Goal: Task Accomplishment & Management: Complete application form

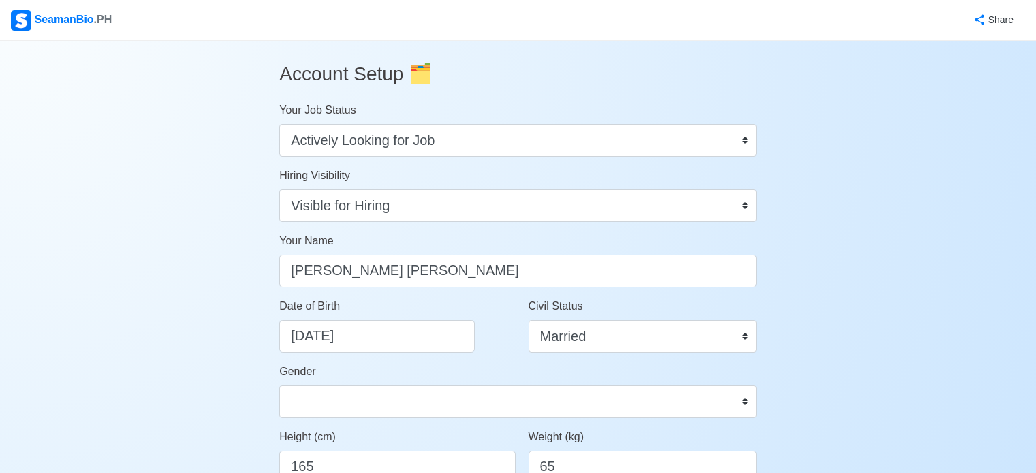
select select "Actively Looking for Job"
select select "Visible for Hiring"
select select "Married"
select select "[DEMOGRAPHIC_DATA]"
select select "PH"
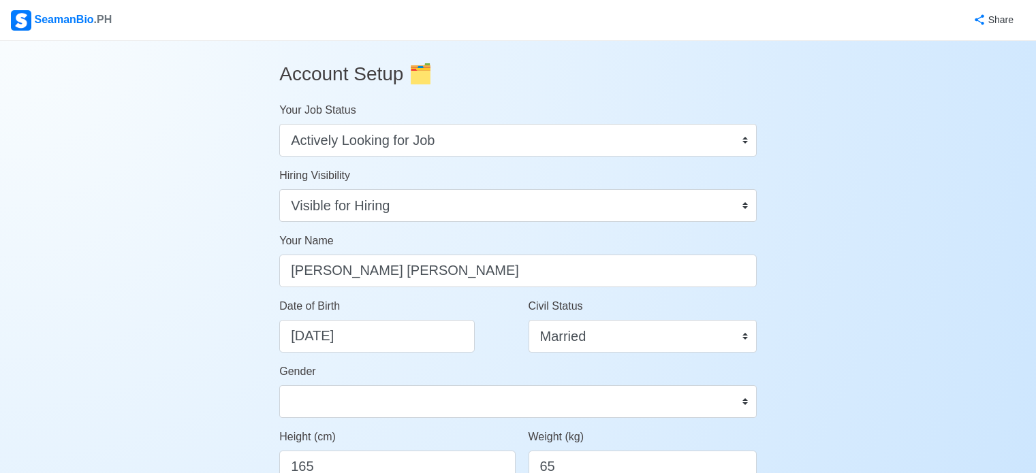
select select "1"
select select "0"
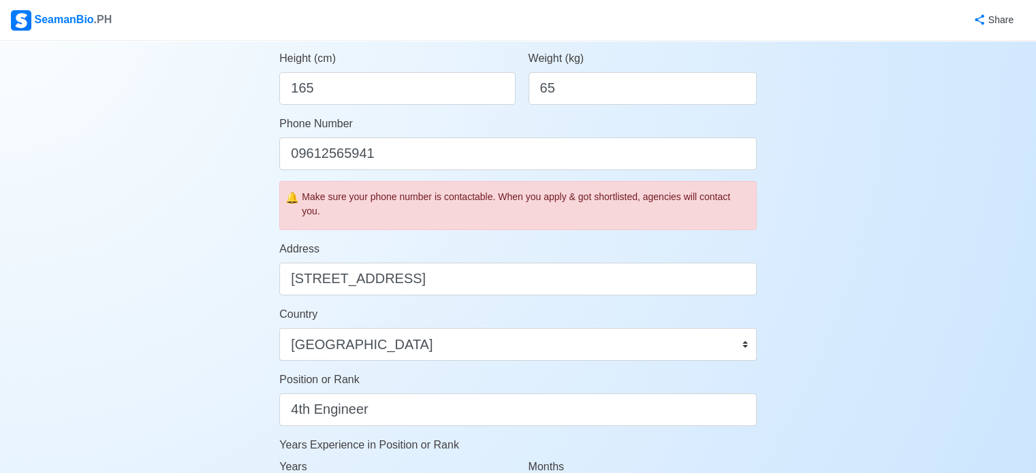
scroll to position [409, 0]
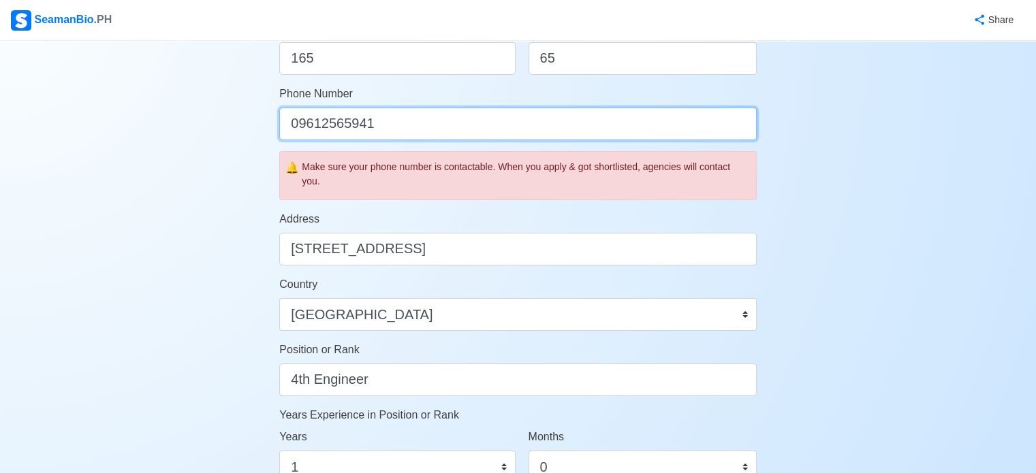
click at [293, 125] on input "09612565941" at bounding box center [517, 124] width 477 height 33
type input "[PHONE_NUMBER]"
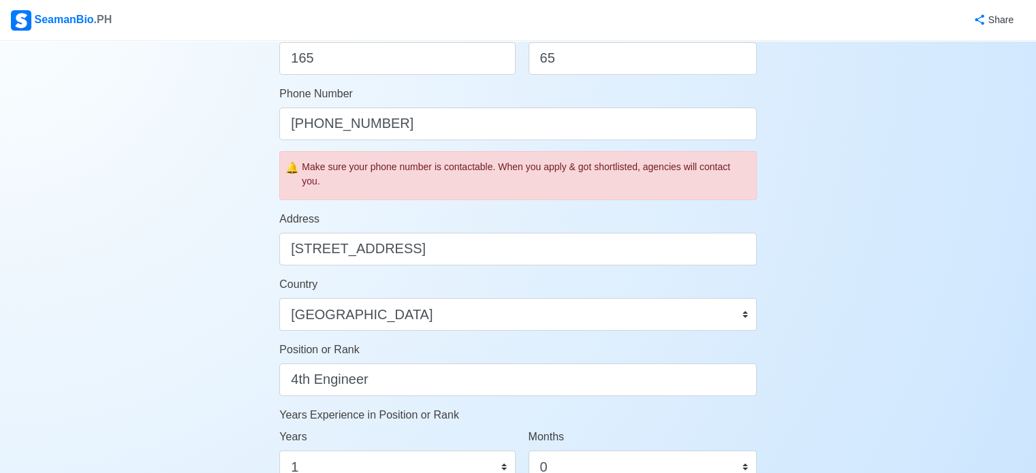
click at [849, 280] on div "Account Setup 🗂️ Your Job Status Onboard Actively Looking for Job Not Looking f…" at bounding box center [518, 253] width 1036 height 1242
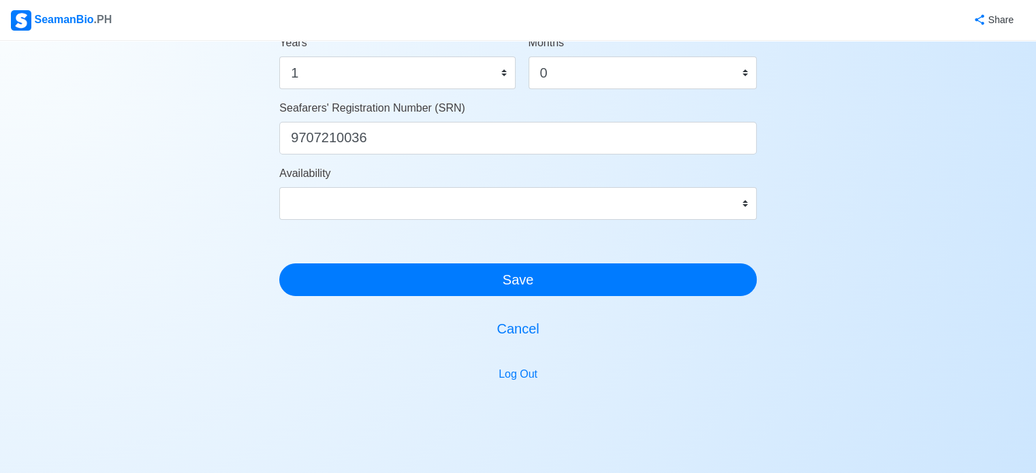
scroll to position [841, 0]
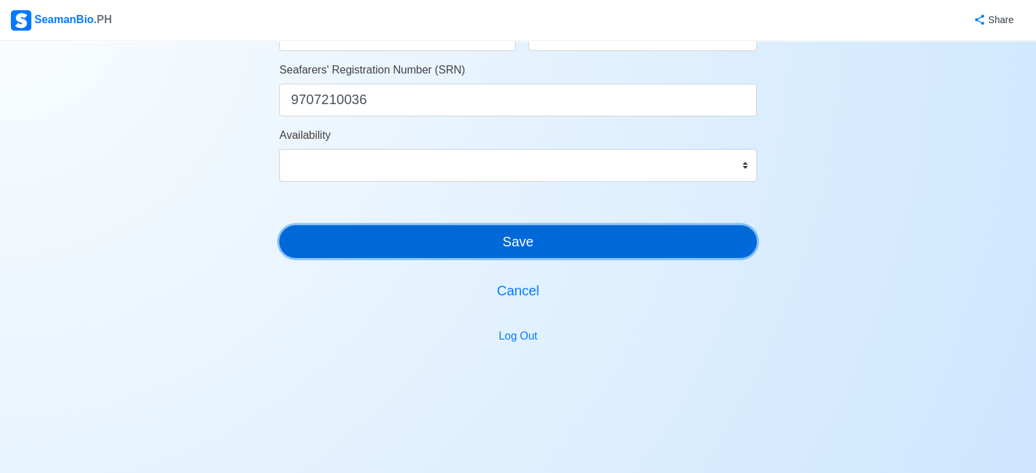
click at [534, 233] on button "Save" at bounding box center [517, 241] width 477 height 33
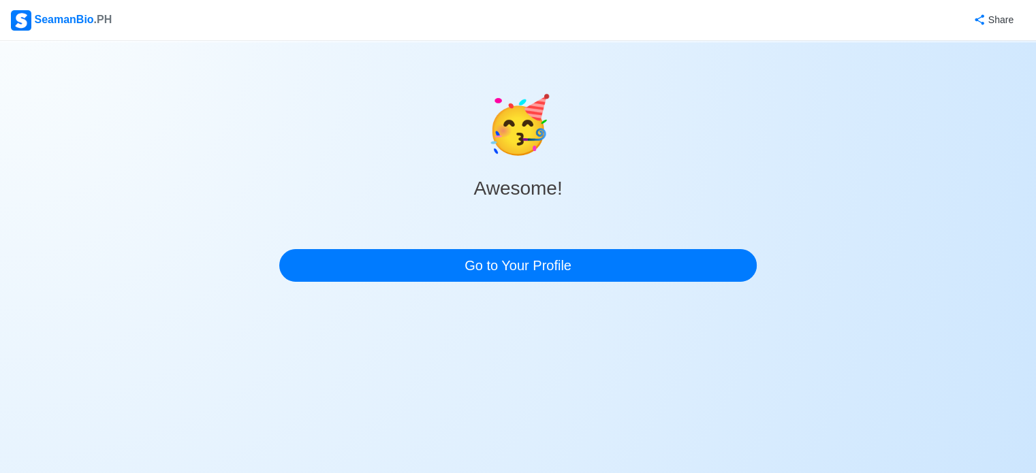
scroll to position [0, 0]
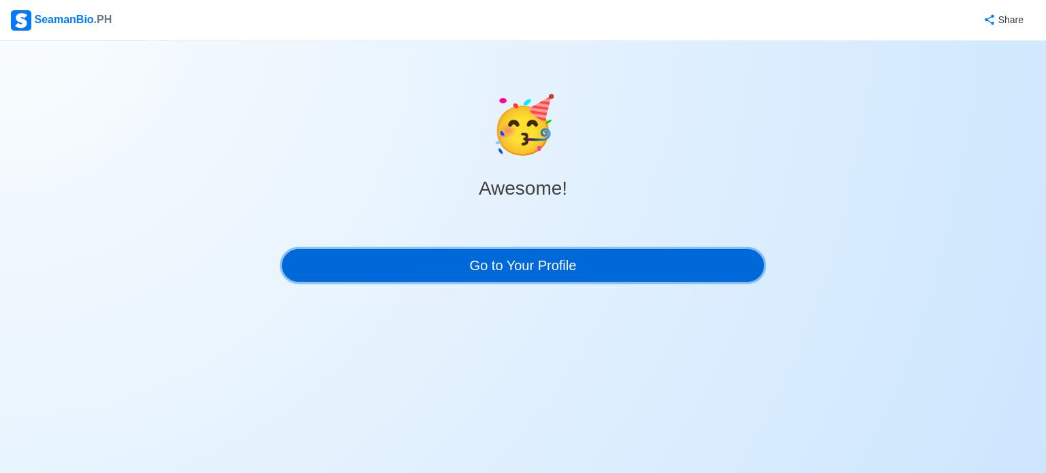
click at [539, 268] on link "Go to Your Profile" at bounding box center [523, 265] width 482 height 33
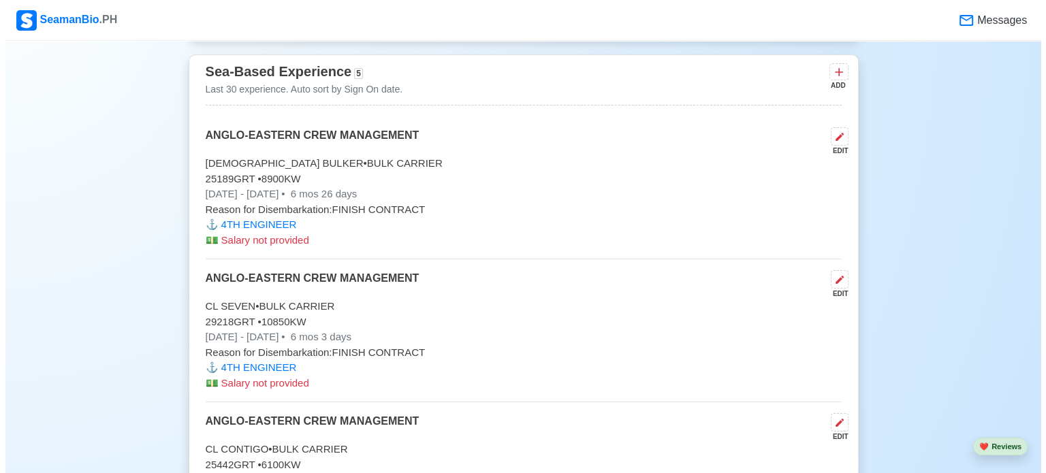
scroll to position [3881, 0]
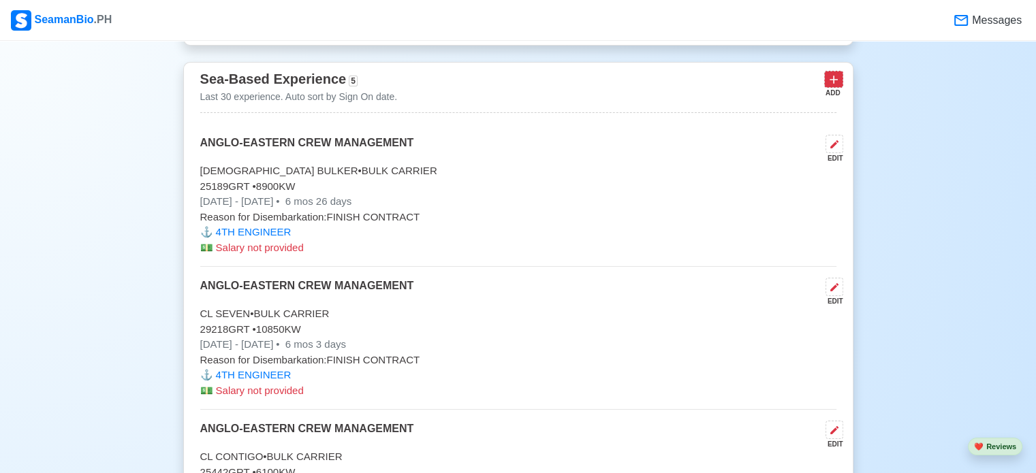
click at [831, 76] on icon at bounding box center [833, 80] width 8 height 8
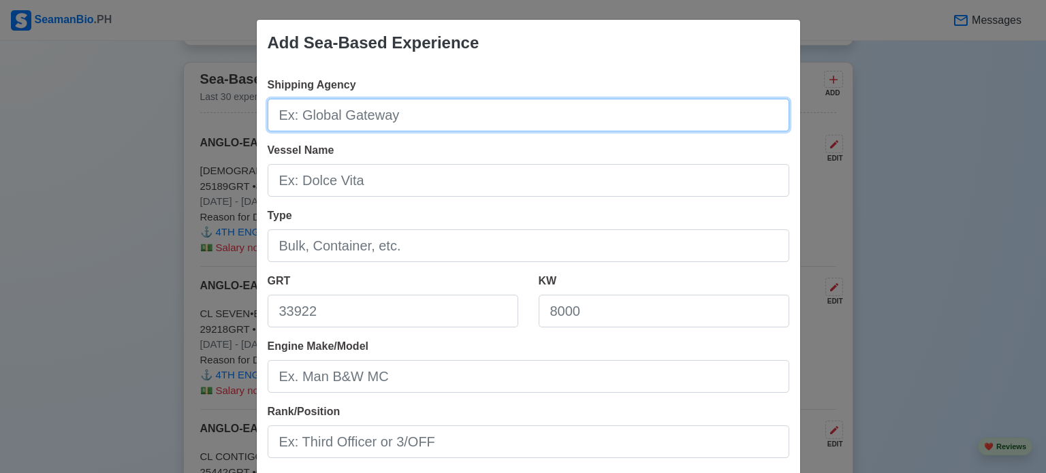
click at [441, 116] on input "Shipping Agency" at bounding box center [529, 115] width 522 height 33
type input "ANGLO-EASTERN CREW MANAGEMENT"
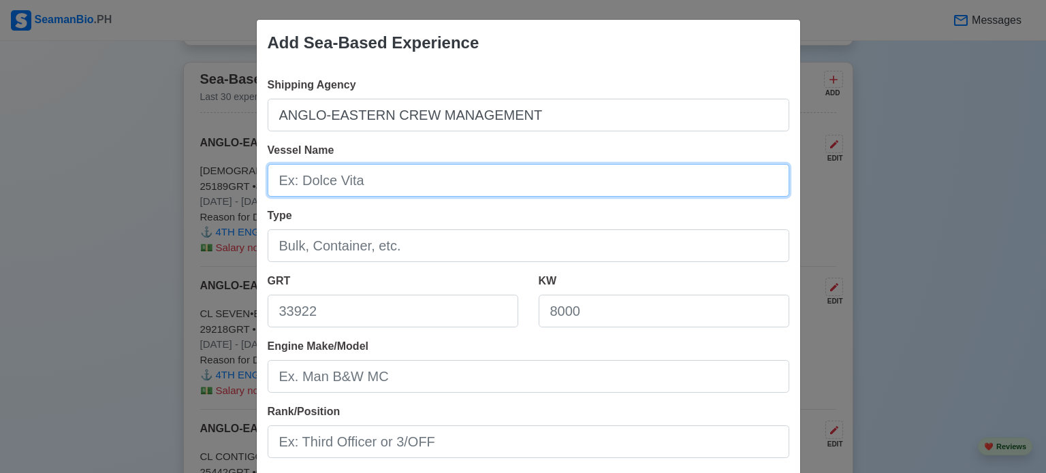
click at [404, 187] on input "Vessel Name" at bounding box center [529, 180] width 522 height 33
type input "CL CONTIGO"
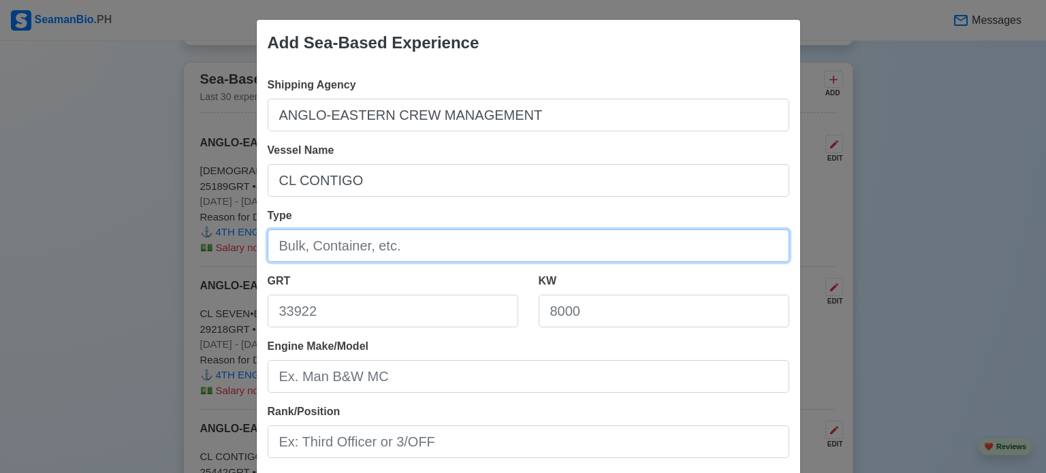
click at [412, 255] on input "Type" at bounding box center [529, 245] width 522 height 33
type input "BULK CARRIER"
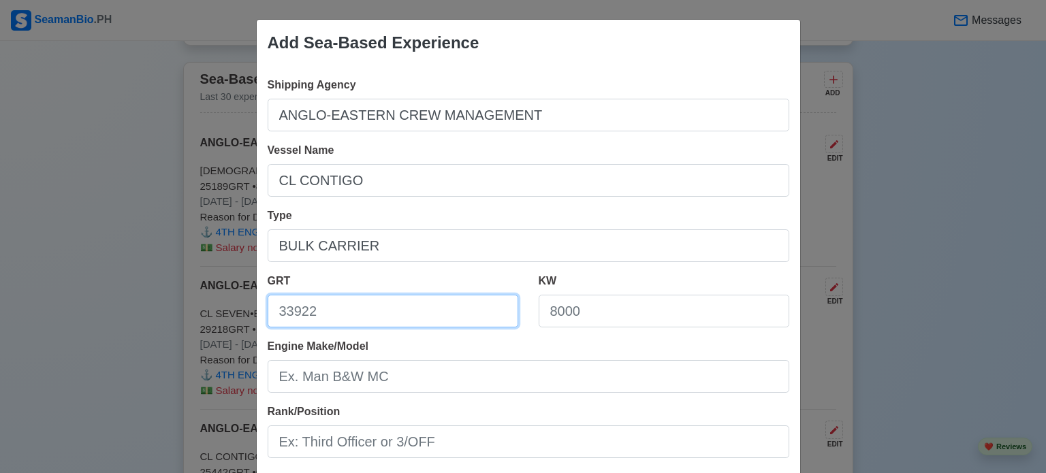
click at [361, 315] on input "GRT" at bounding box center [393, 311] width 251 height 33
type input "25442"
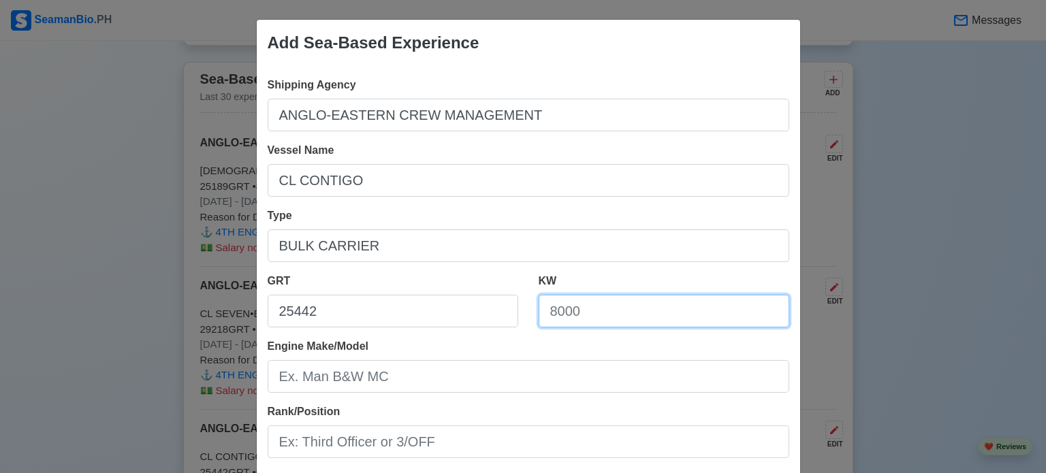
click at [620, 323] on input "KW" at bounding box center [664, 311] width 251 height 33
type input "18881"
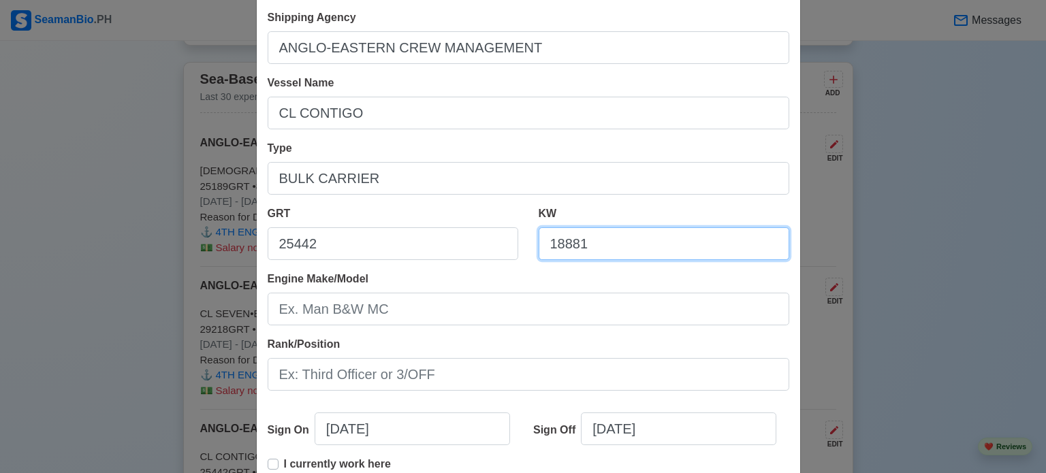
scroll to position [136, 0]
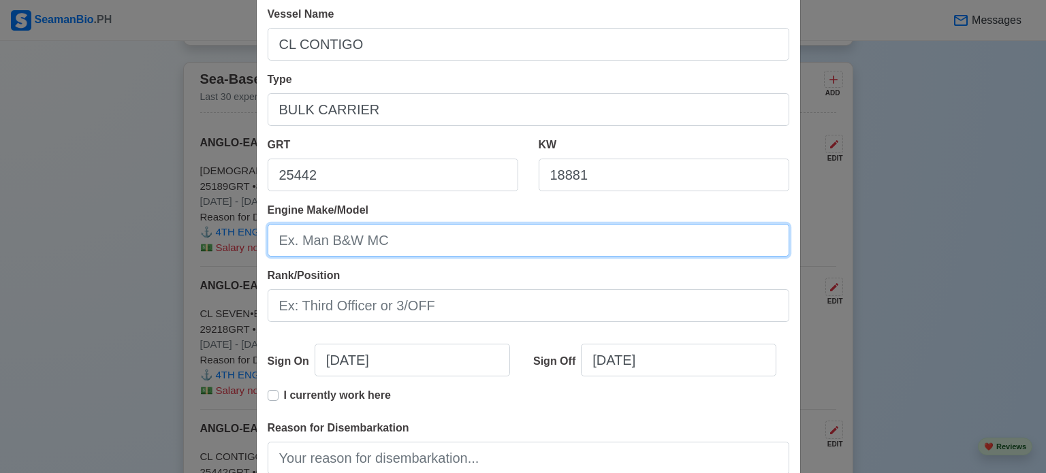
click at [349, 234] on input "Engine Make/Model" at bounding box center [529, 240] width 522 height 33
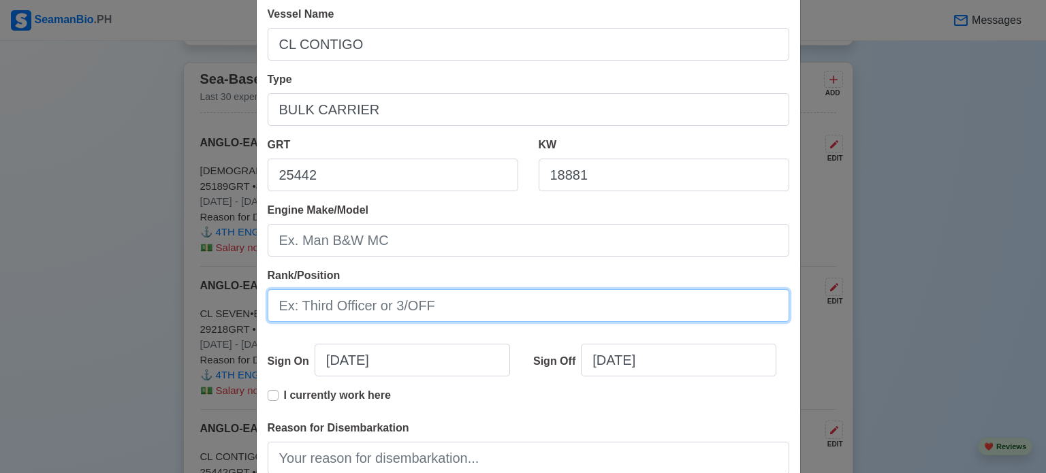
click at [407, 302] on input "Rank/Position" at bounding box center [529, 305] width 522 height 33
type input "4"
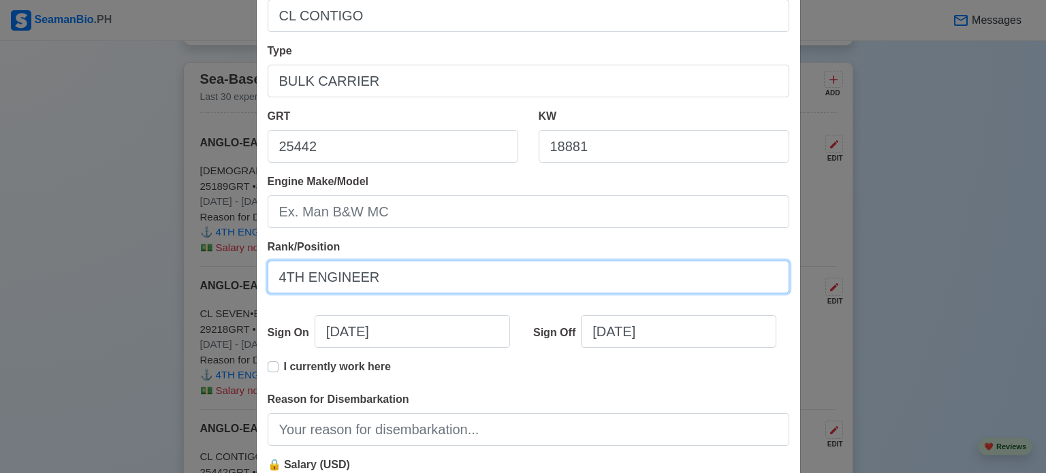
scroll to position [204, 0]
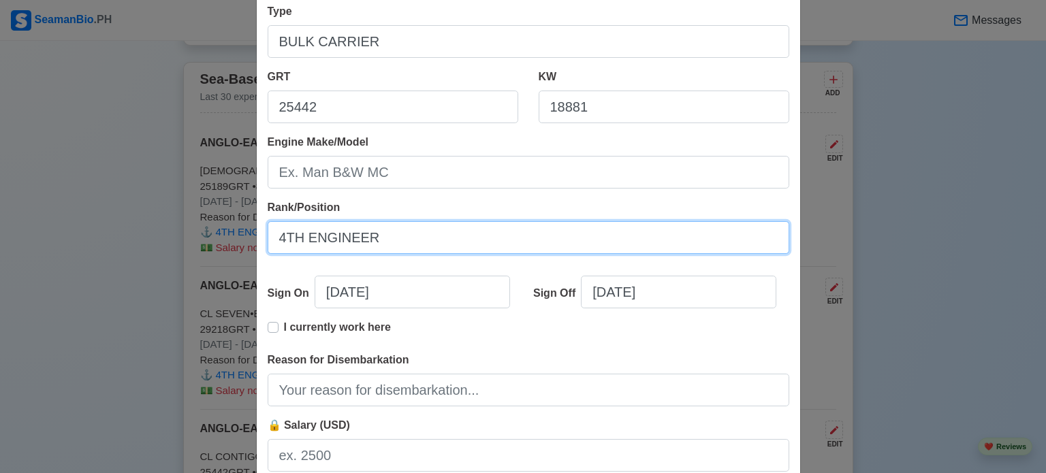
type input "4TH ENGINEER"
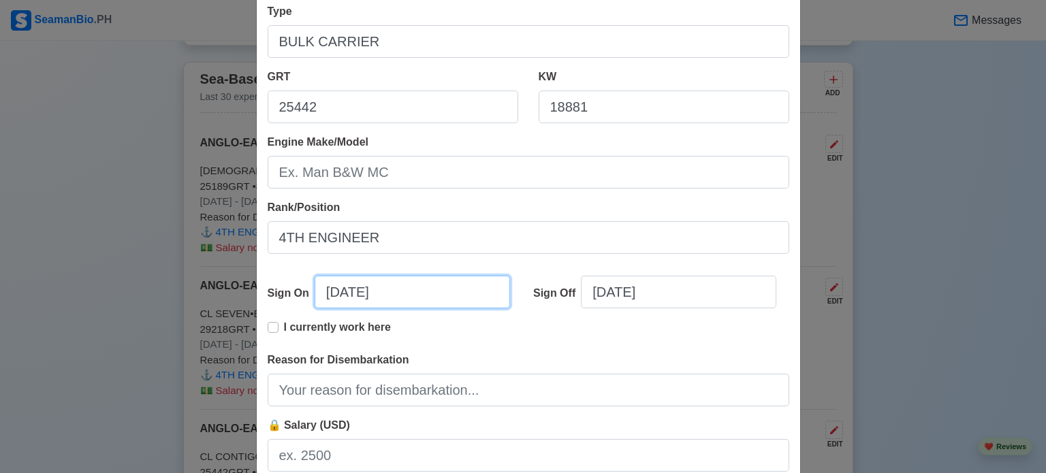
select select "****"
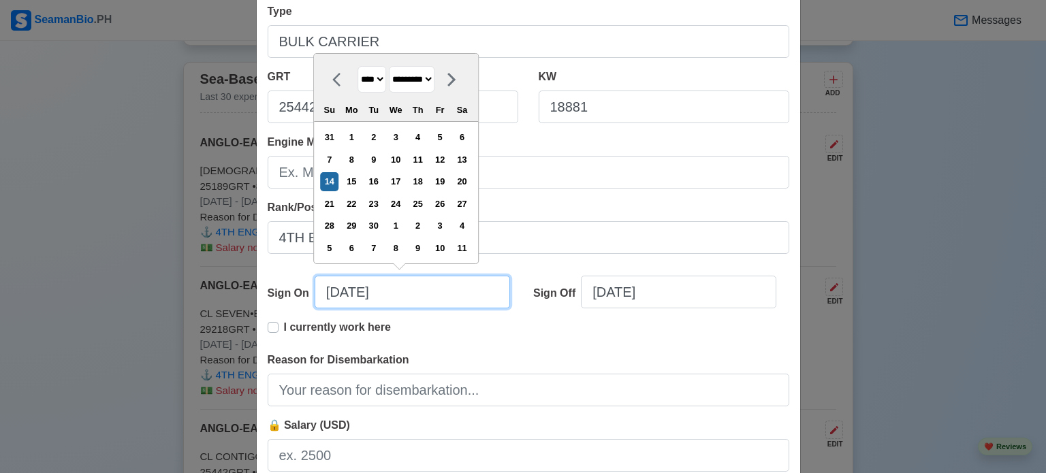
click at [337, 300] on input "[DATE]" at bounding box center [412, 292] width 195 height 33
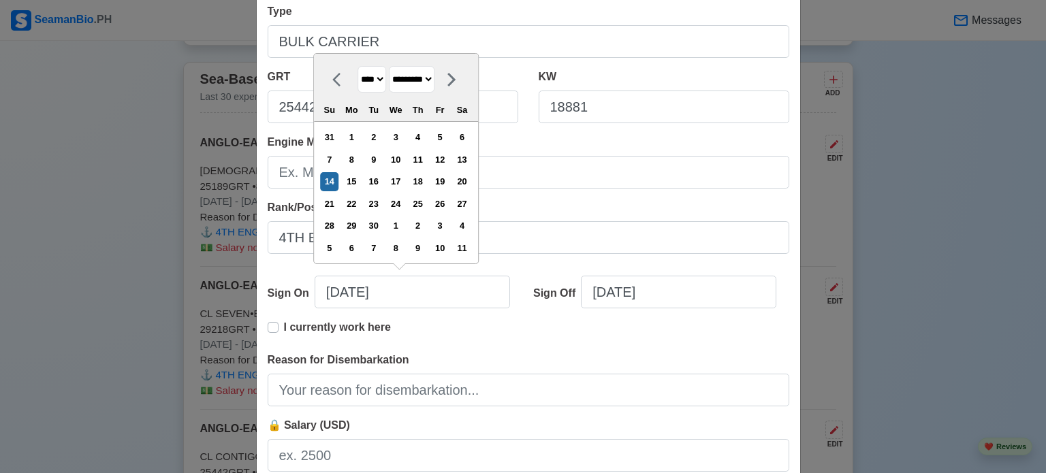
click at [325, 75] on div at bounding box center [340, 79] width 34 height 27
click at [325, 75] on div "**** **** **** **** **** **** **** **** **** **** **** **** **** **** **** ****…" at bounding box center [396, 88] width 164 height 68
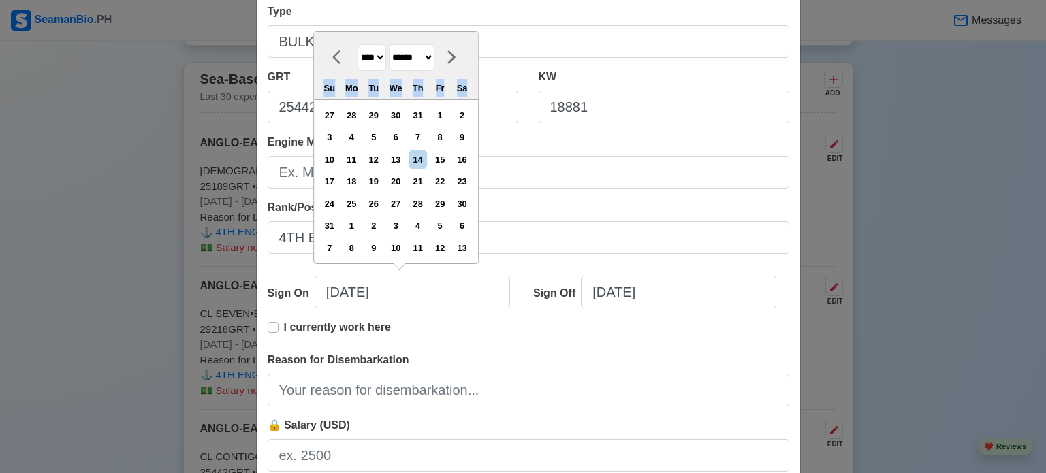
click at [325, 75] on div "**** **** **** **** **** **** **** **** **** **** **** **** **** **** **** ****…" at bounding box center [396, 66] width 164 height 68
click at [332, 53] on icon at bounding box center [340, 57] width 16 height 16
select select "****"
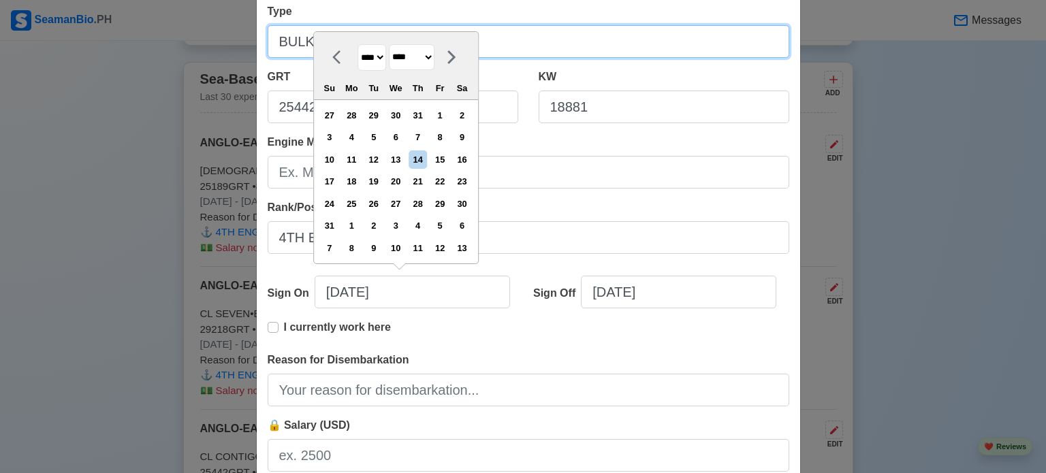
click at [329, 53] on input "BULK CARRIER" at bounding box center [529, 41] width 522 height 33
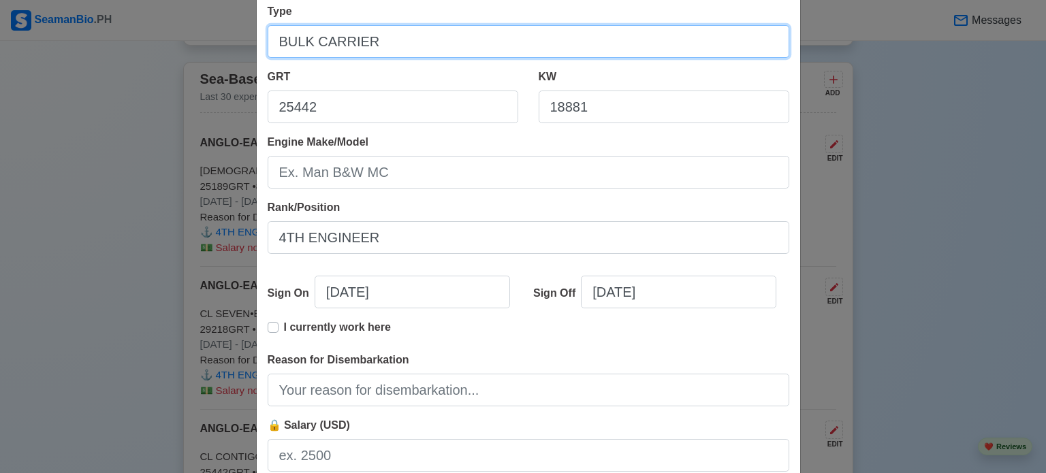
click at [329, 52] on input "BULK CARRIER" at bounding box center [529, 41] width 522 height 33
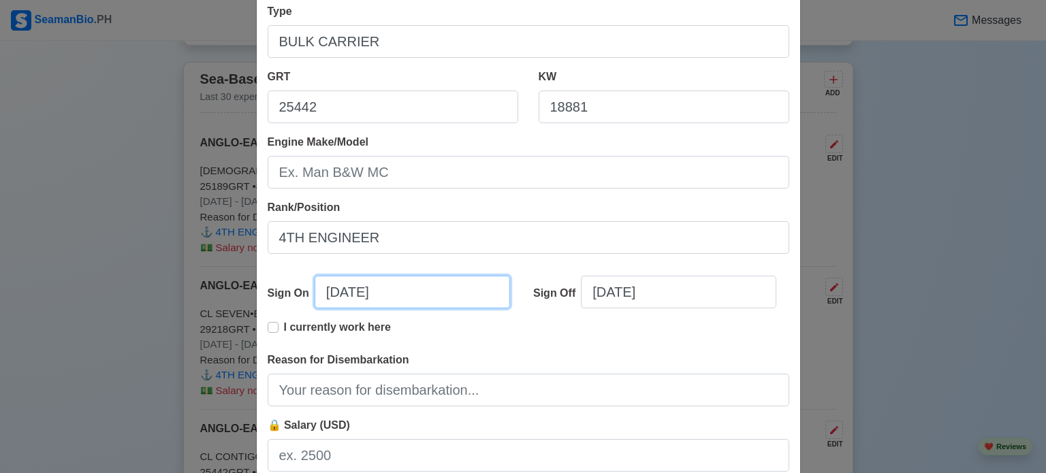
click at [384, 294] on input "[DATE]" at bounding box center [412, 292] width 195 height 33
select select "****"
select select "*********"
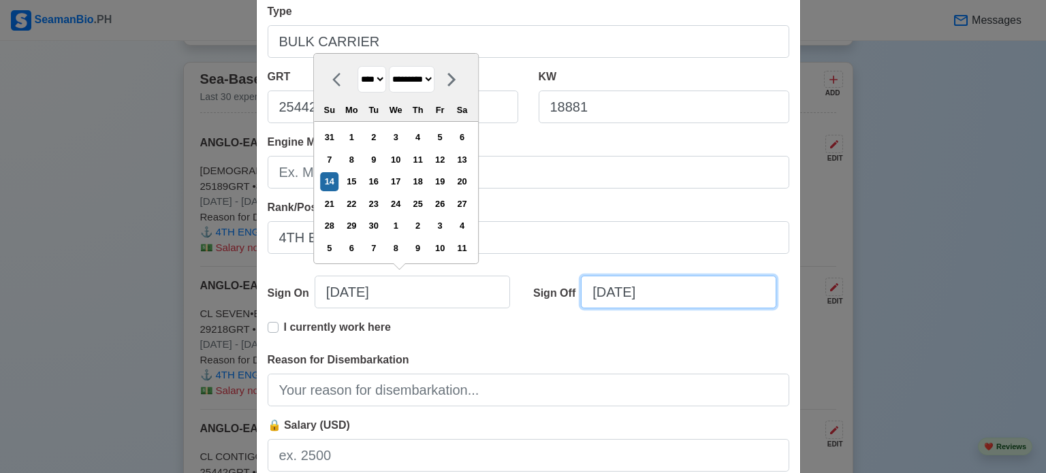
click at [618, 299] on input "[DATE]" at bounding box center [678, 292] width 195 height 33
select select "****"
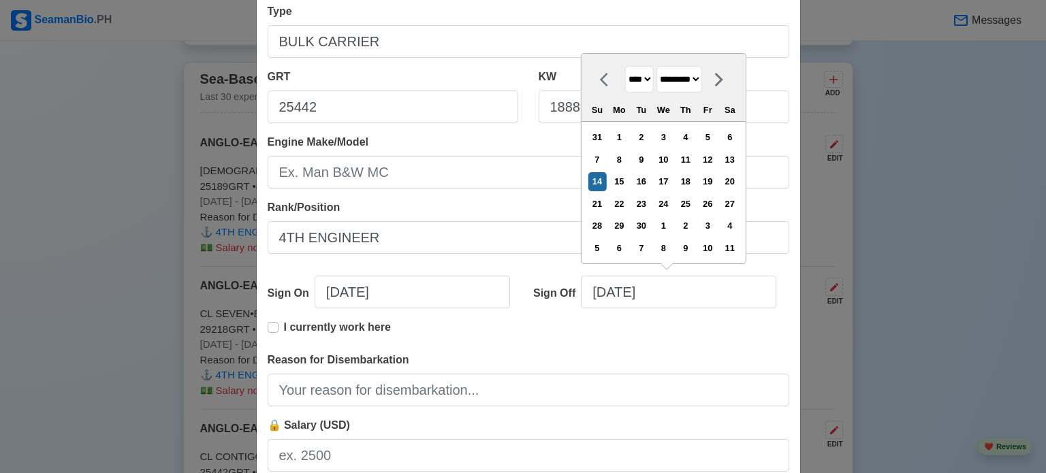
click at [649, 78] on select "**** **** **** **** **** **** **** **** **** **** **** **** **** **** **** ****…" at bounding box center [639, 79] width 29 height 27
click at [702, 78] on select "******* ******** ***** ***** *** **** **** ****** ********* ******* ******** **…" at bounding box center [679, 79] width 46 height 27
select select "****"
click at [656, 67] on select "******* ******** ***** ***** *** **** **** ****** ********* ******* ******** **…" at bounding box center [679, 79] width 46 height 27
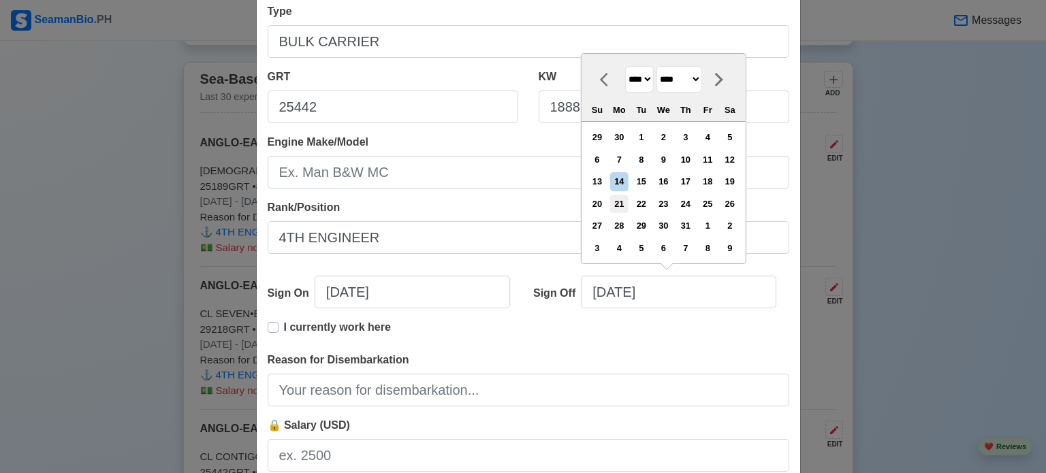
click at [622, 204] on div "21" at bounding box center [619, 204] width 18 height 18
type input "[DATE]"
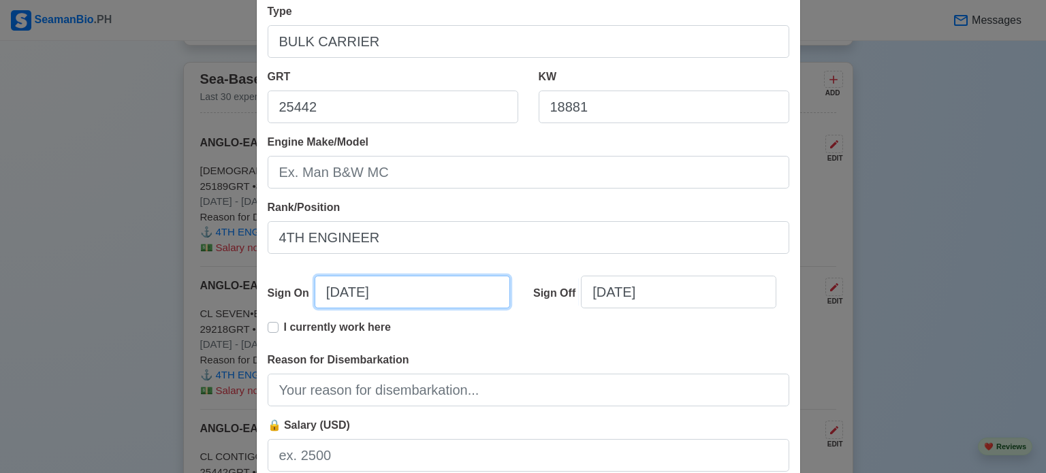
click at [410, 293] on input "[DATE]" at bounding box center [412, 292] width 195 height 33
select select "****"
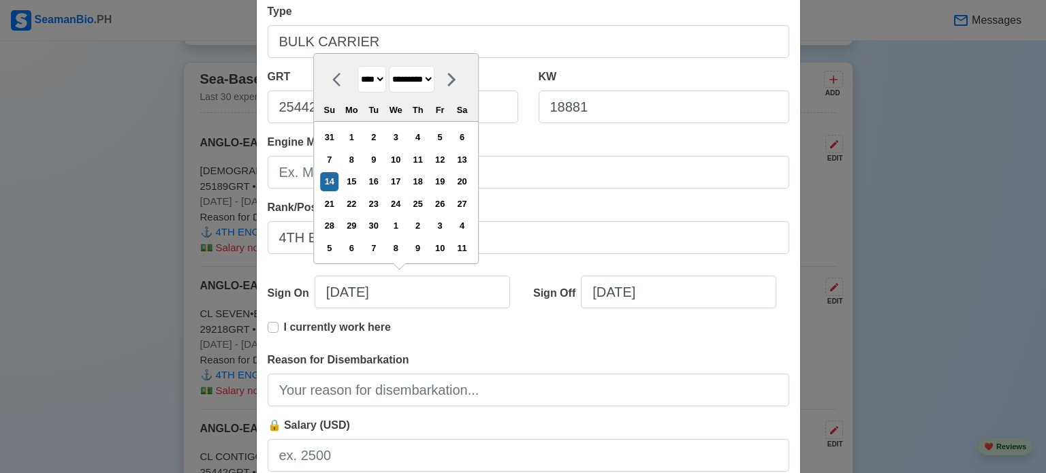
click at [434, 78] on select "******* ******** ***** ***** *** **** **** ****** ********* ******* ******** **…" at bounding box center [412, 79] width 46 height 27
select select "*******"
click at [389, 67] on select "******* ******** ***** ***** *** **** **** ****** ********* ******* ******** **…" at bounding box center [412, 79] width 46 height 27
click at [398, 222] on div "29" at bounding box center [396, 226] width 18 height 18
type input "[DATE]"
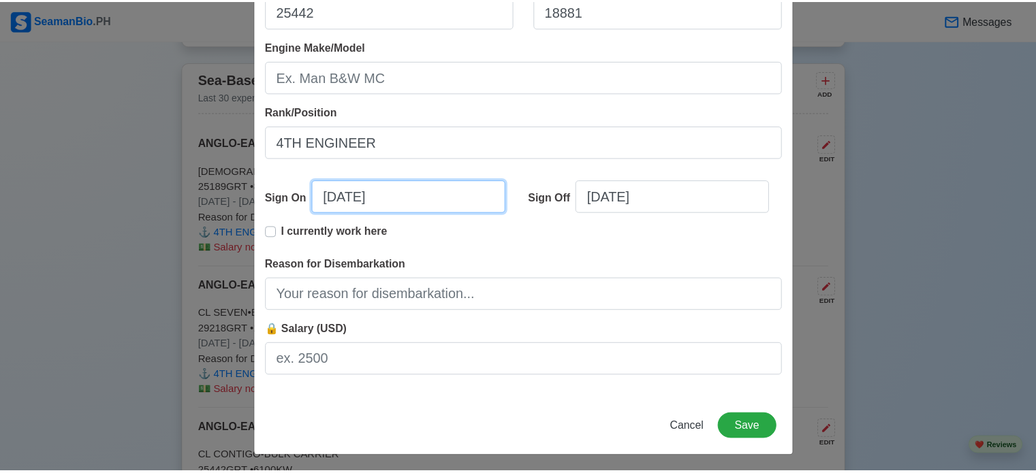
scroll to position [302, 0]
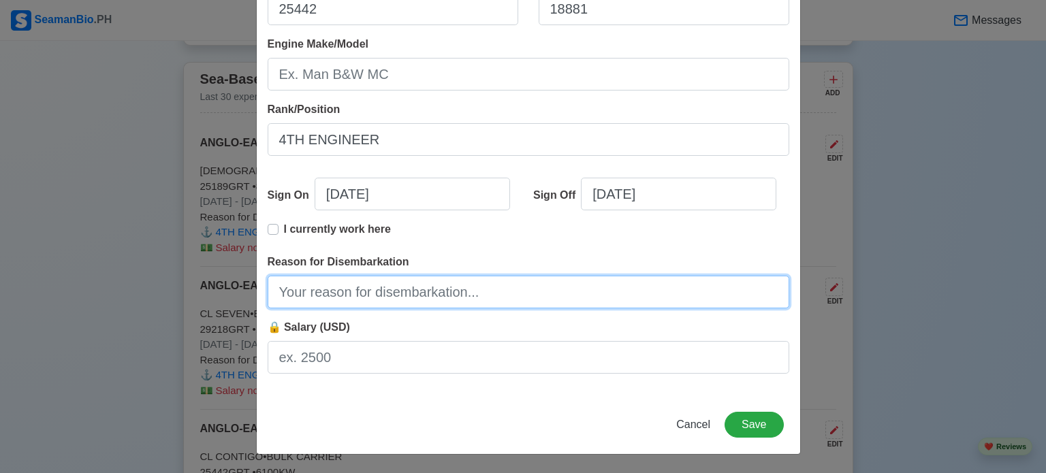
click at [417, 296] on input "Reason for Disembarkation" at bounding box center [529, 292] width 522 height 33
type input "FINISH CONTRACT"
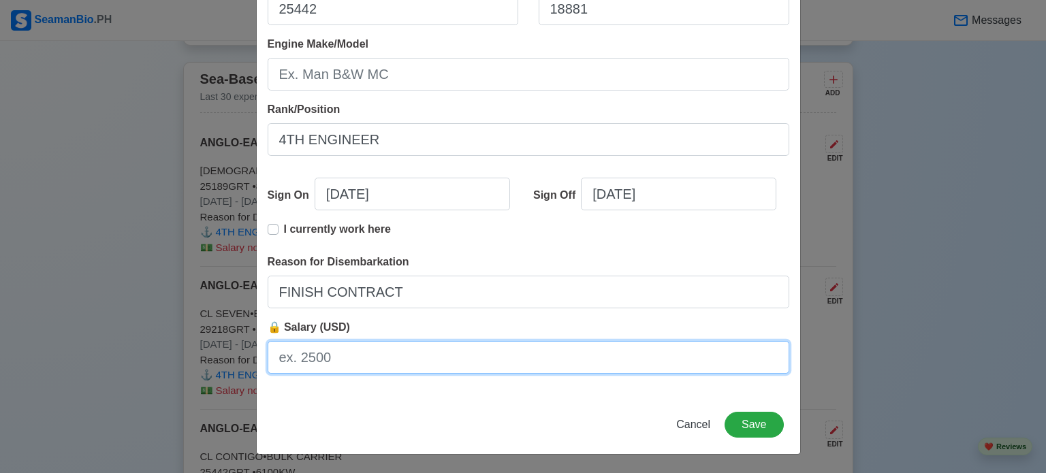
click at [374, 362] on input "🔒 Salary (USD)" at bounding box center [529, 357] width 522 height 33
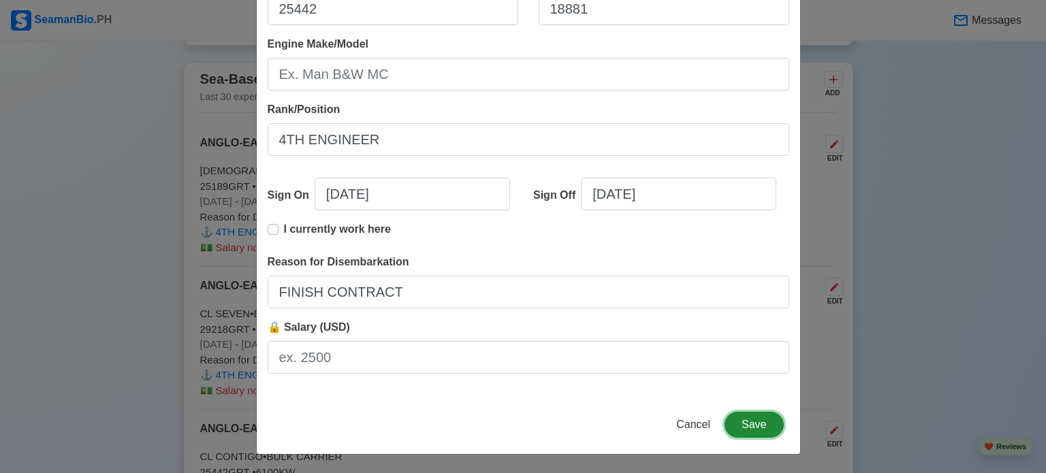
click at [752, 424] on button "Save" at bounding box center [753, 425] width 59 height 26
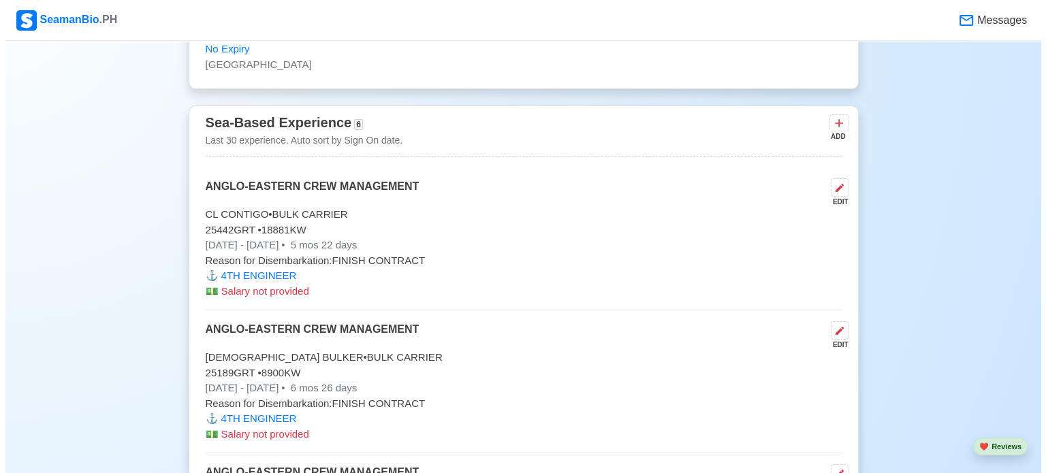
scroll to position [3813, 0]
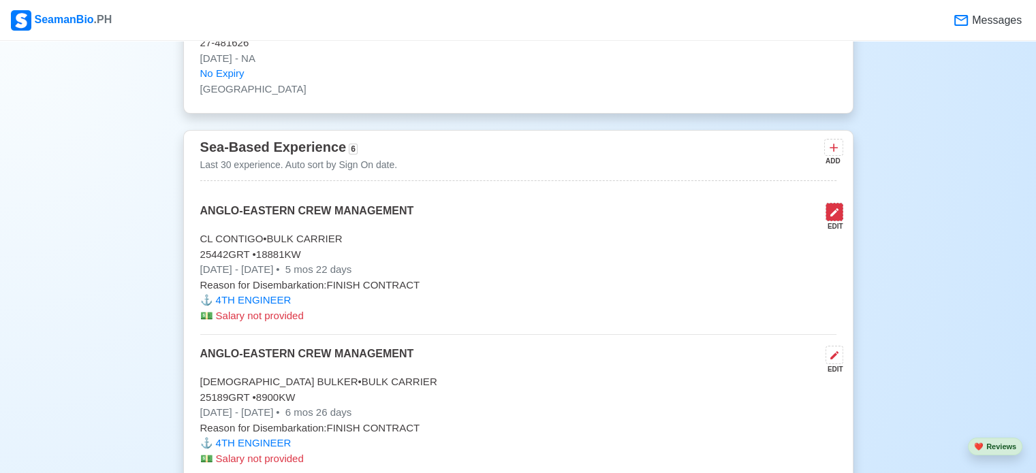
click at [836, 209] on icon at bounding box center [834, 212] width 11 height 11
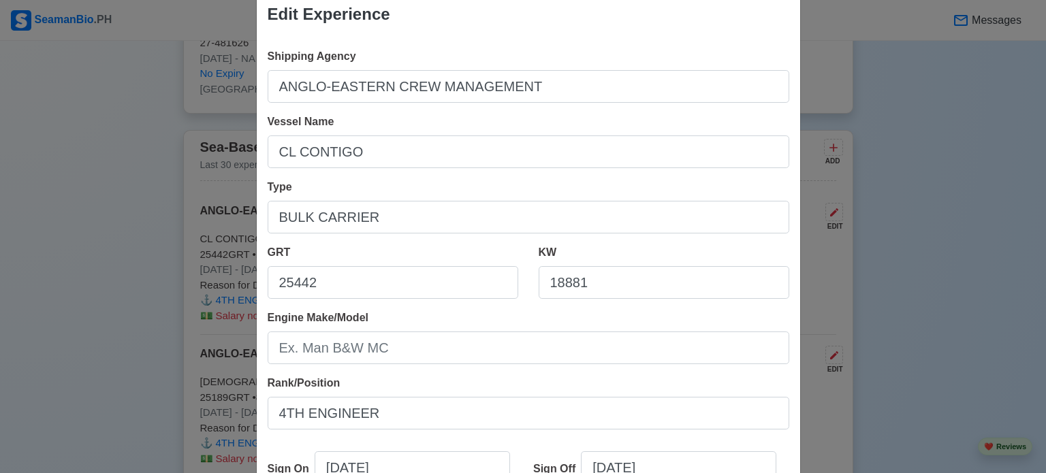
scroll to position [68, 0]
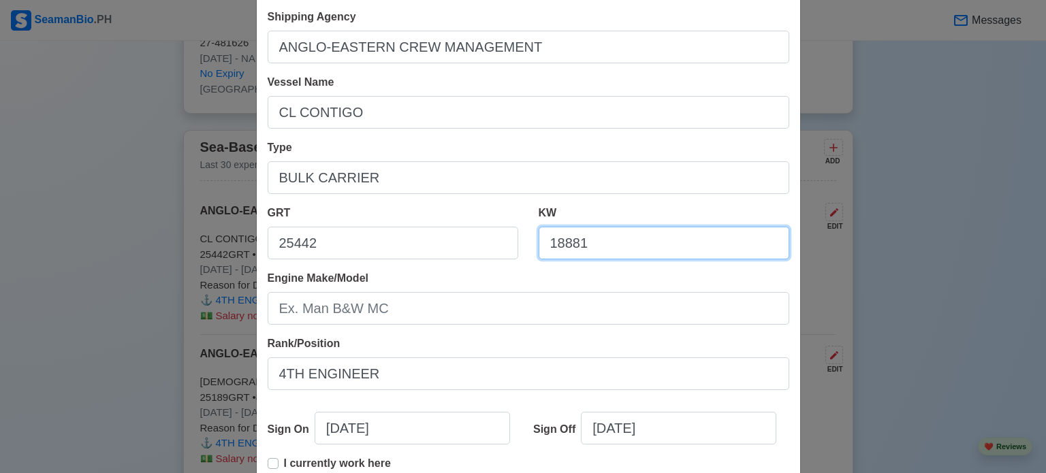
click at [590, 244] on input "18881" at bounding box center [664, 243] width 251 height 33
drag, startPoint x: 593, startPoint y: 243, endPoint x: 512, endPoint y: 242, distance: 81.0
click at [512, 242] on div "GRT 25442 KW 18881" at bounding box center [528, 237] width 542 height 65
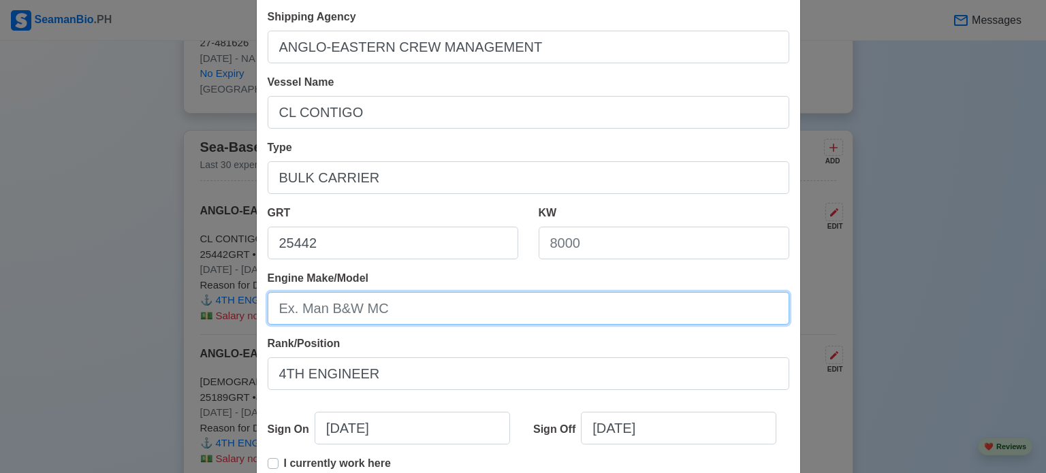
click at [572, 305] on input "Engine Make/Model" at bounding box center [529, 308] width 522 height 33
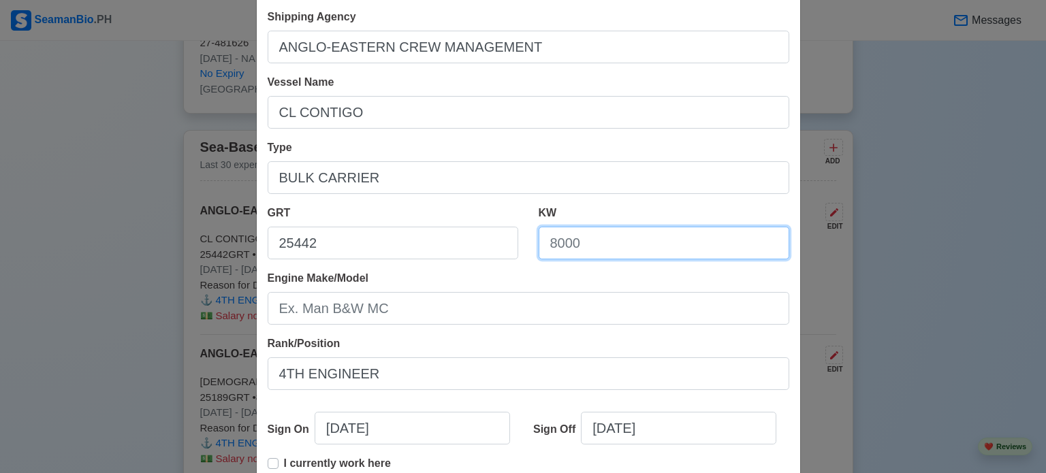
click at [591, 247] on input "KW" at bounding box center [664, 243] width 251 height 33
type input "6100"
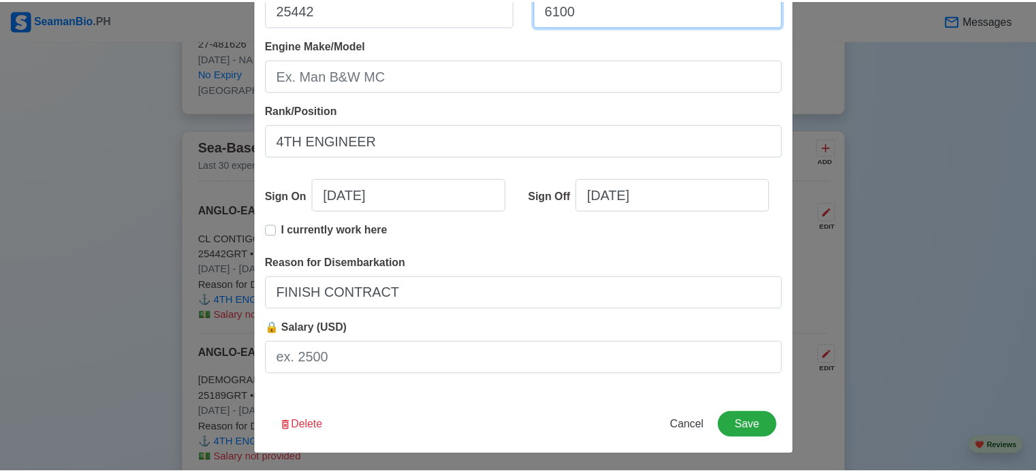
scroll to position [302, 0]
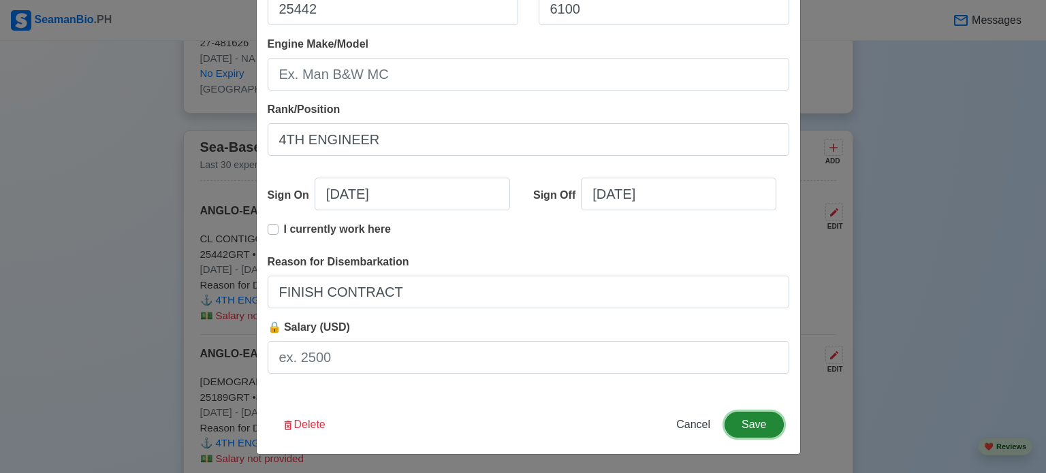
click at [746, 420] on button "Save" at bounding box center [753, 425] width 59 height 26
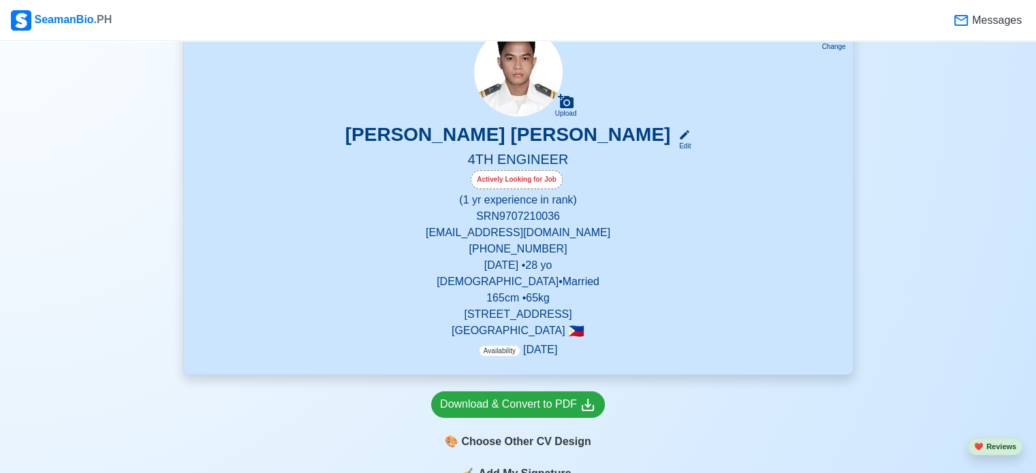
scroll to position [0, 0]
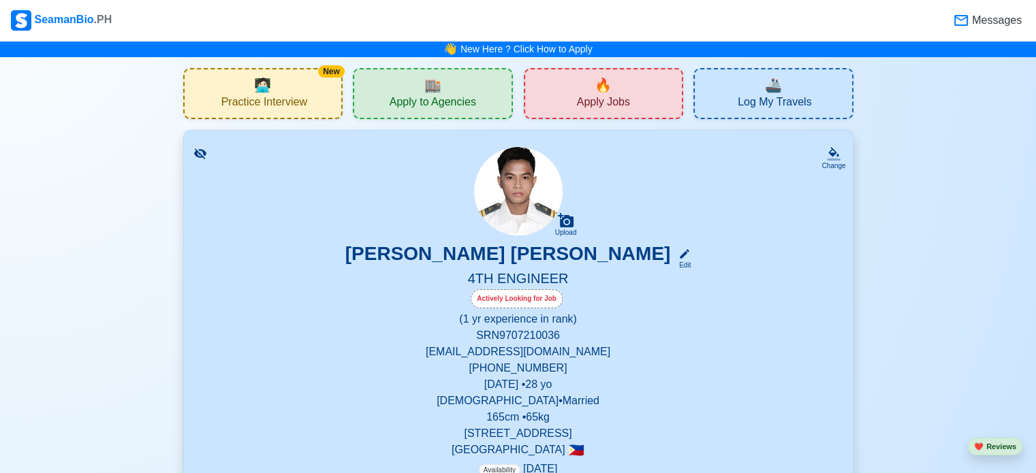
click at [426, 96] on span "Apply to Agencies" at bounding box center [432, 103] width 86 height 17
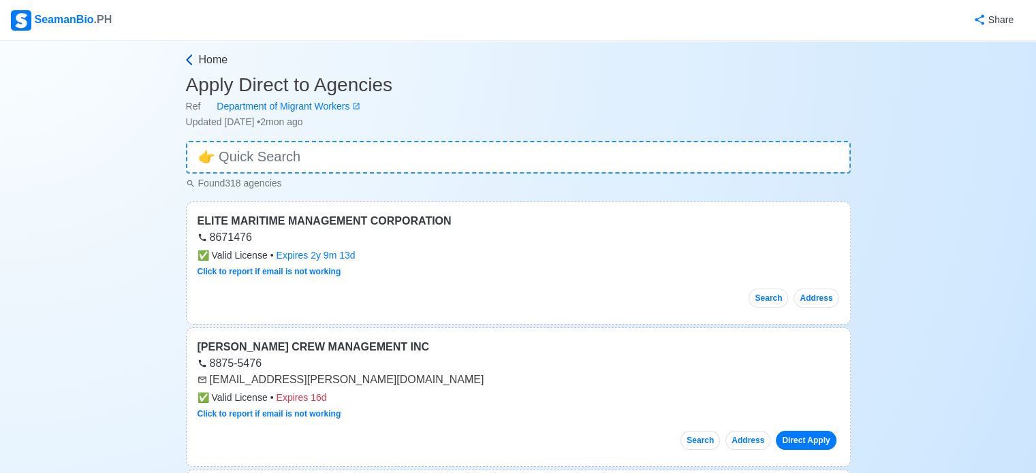
click at [219, 59] on span "Home" at bounding box center [213, 60] width 29 height 16
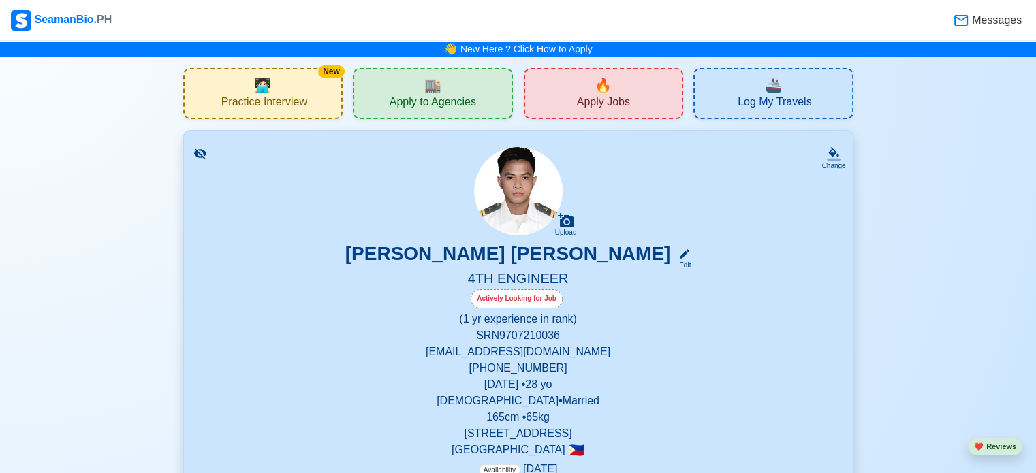
click at [626, 94] on div "🔥 Apply Jobs" at bounding box center [604, 93] width 160 height 51
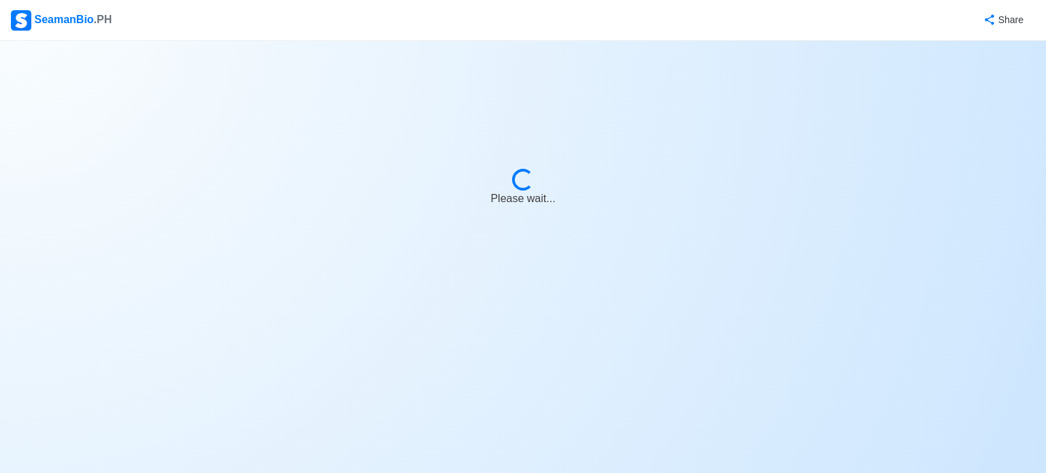
select select "4th Engineer"
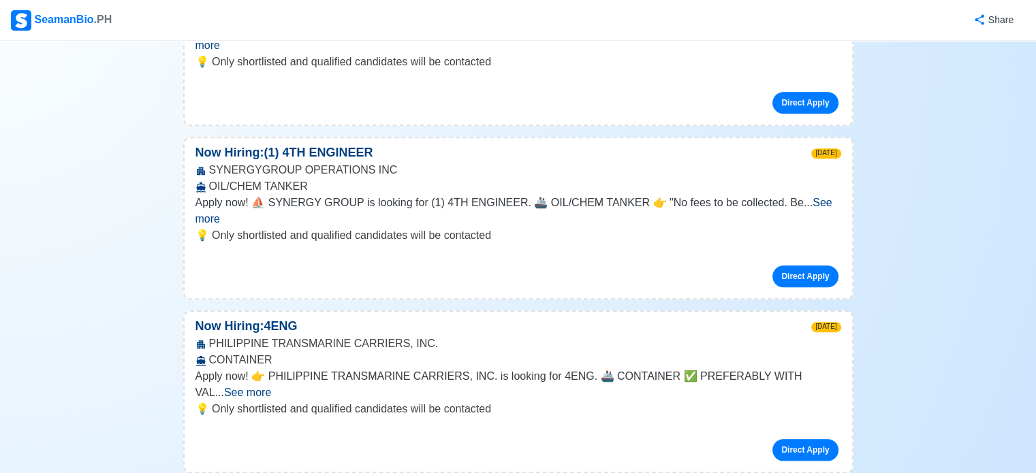
scroll to position [1158, 0]
click at [271, 386] on span "See more" at bounding box center [247, 392] width 47 height 12
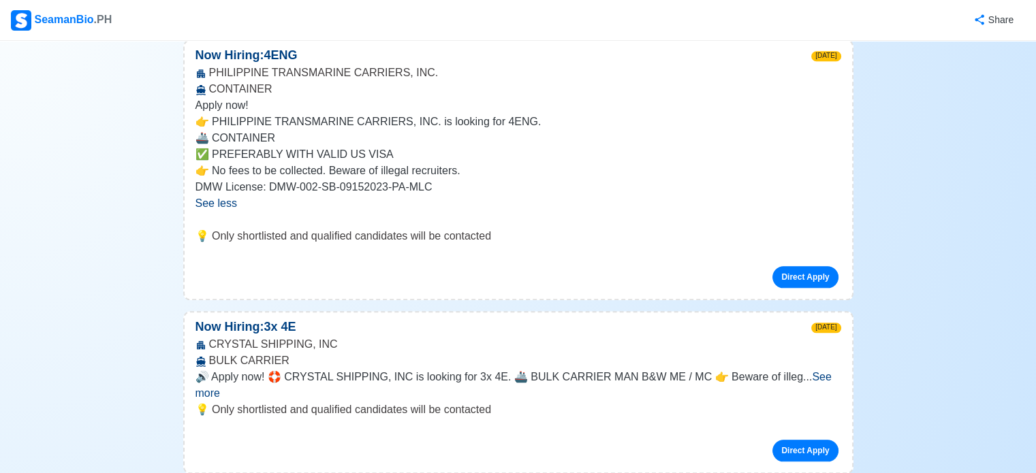
scroll to position [1498, 0]
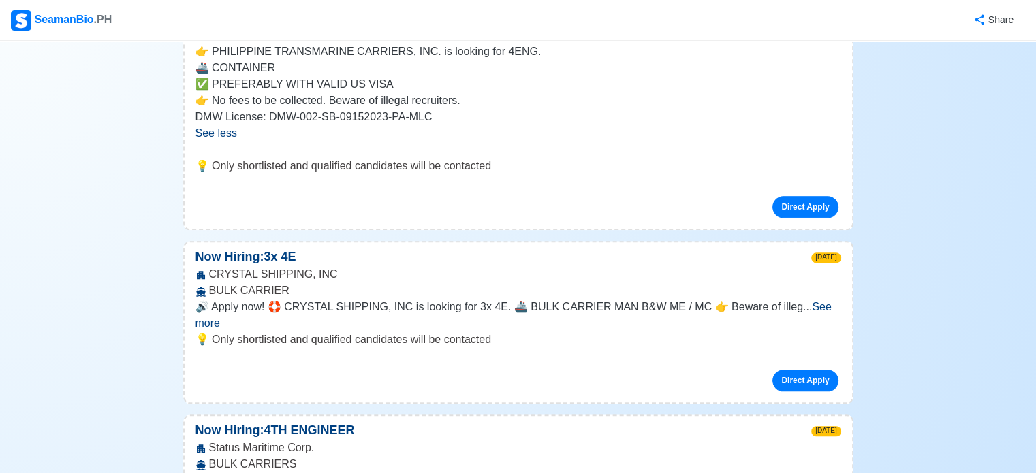
click at [815, 301] on span "See more" at bounding box center [513, 315] width 636 height 28
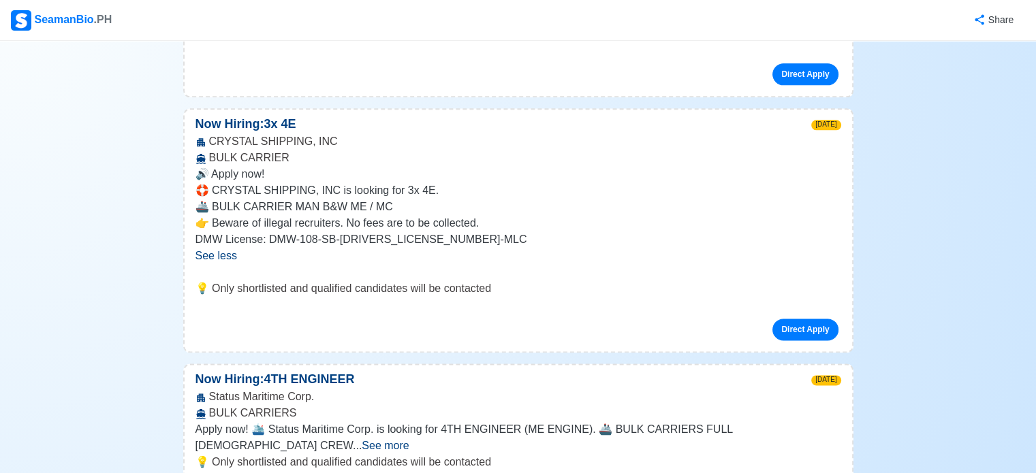
scroll to position [1702, 0]
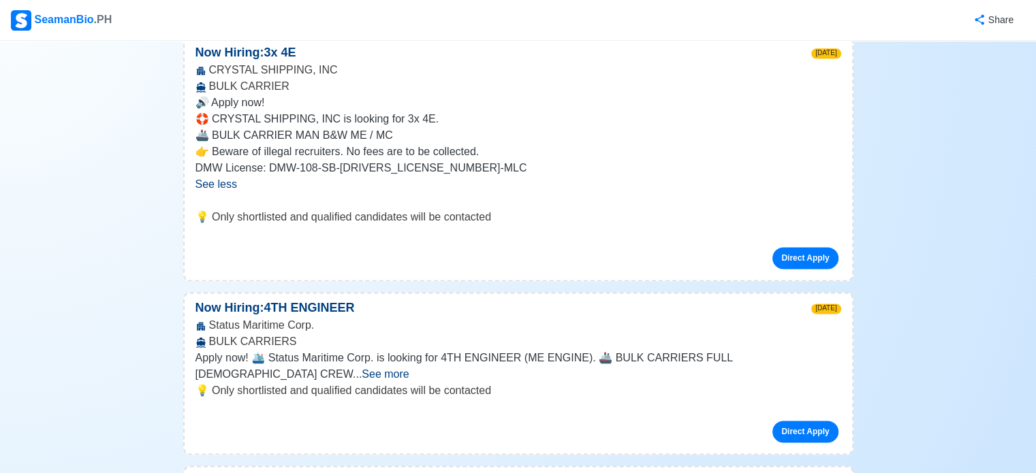
click at [409, 368] on span "See more" at bounding box center [385, 374] width 47 height 12
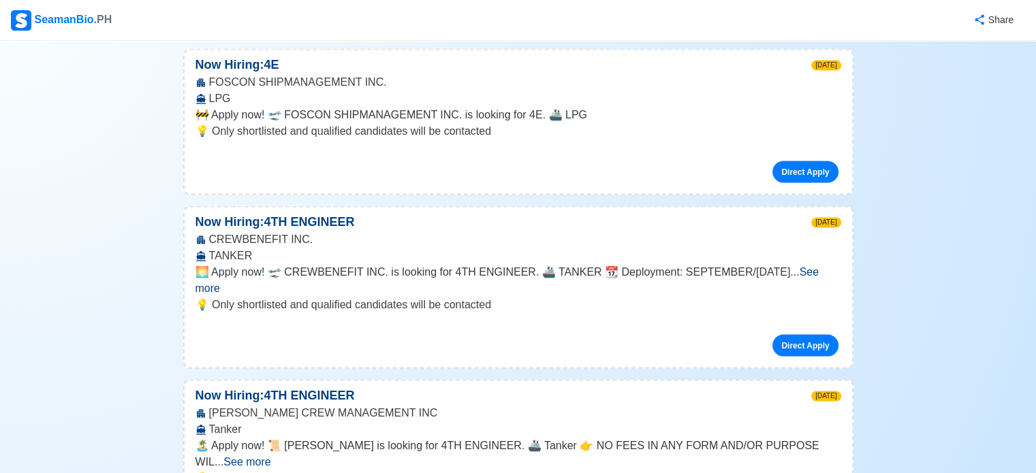
scroll to position [2724, 0]
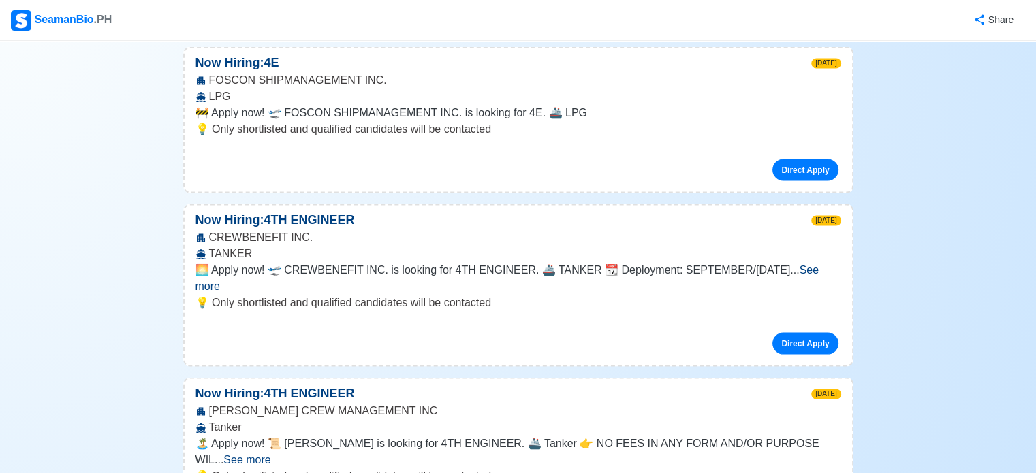
click at [270, 454] on span "See more" at bounding box center [246, 460] width 47 height 12
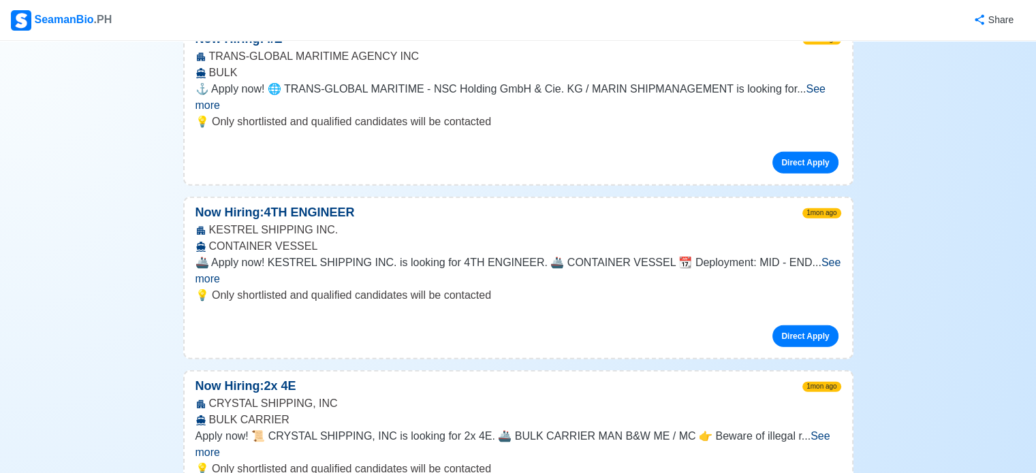
scroll to position [8307, 0]
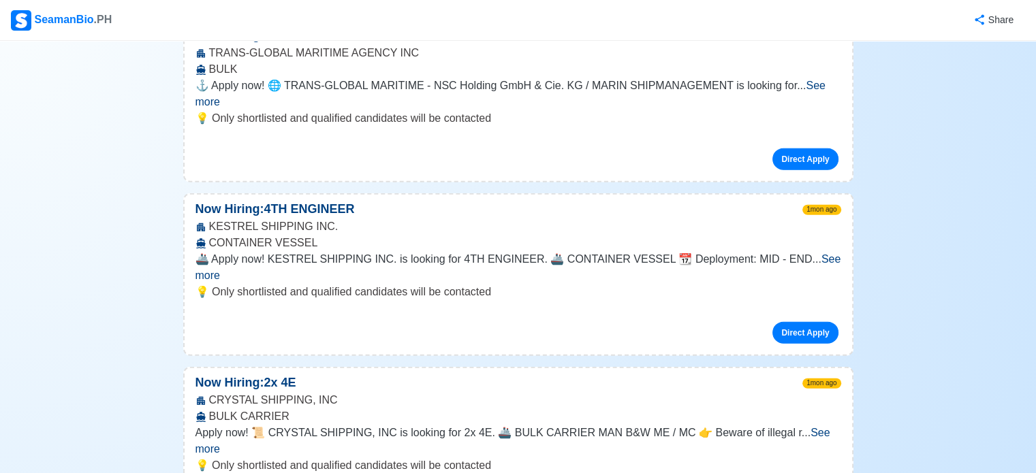
drag, startPoint x: 321, startPoint y: 243, endPoint x: 379, endPoint y: 315, distance: 92.1
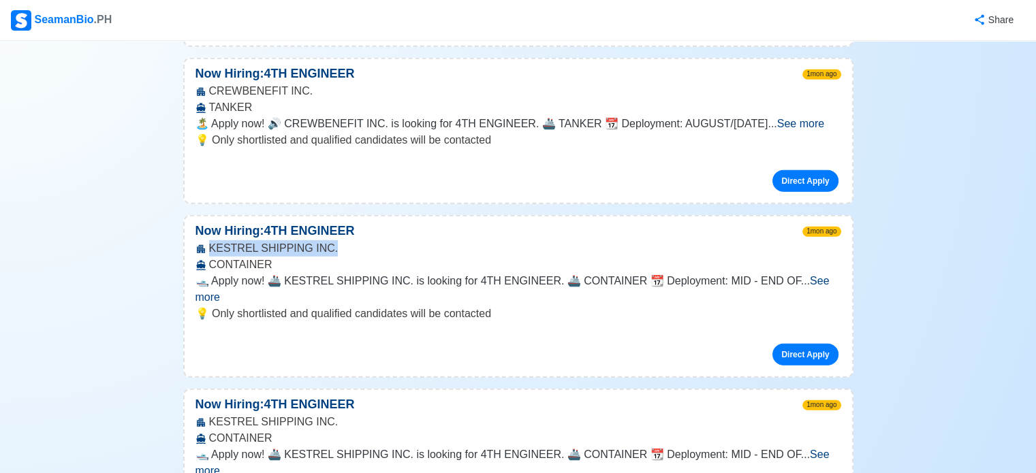
scroll to position [9056, 0]
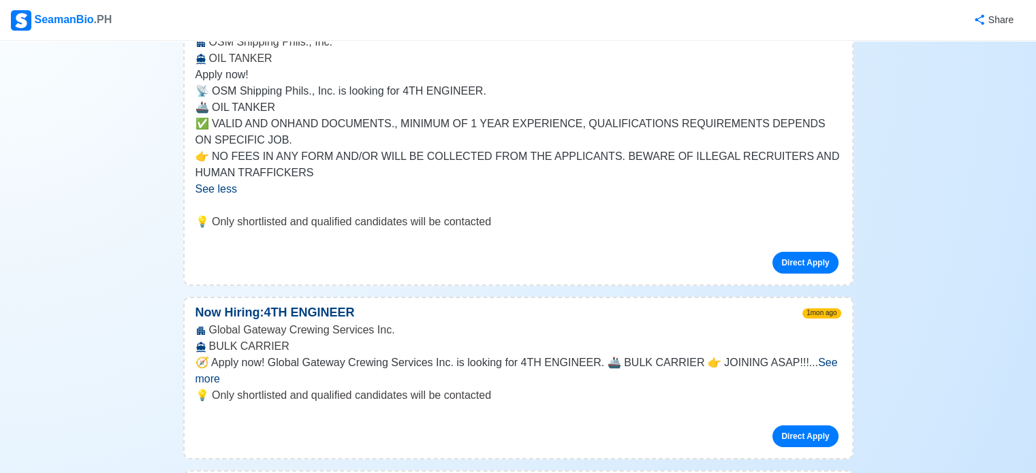
scroll to position [10282, 0]
